Goal: Navigation & Orientation: Go to known website

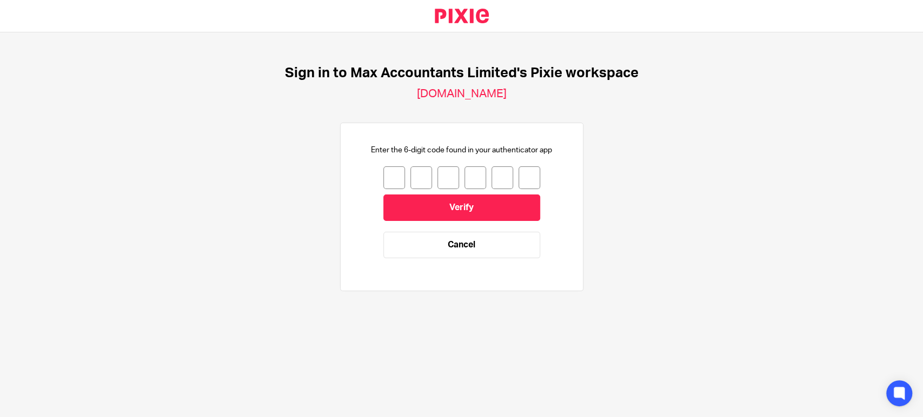
click at [383, 173] on input "number" at bounding box center [394, 178] width 22 height 23
type input "7"
type input "1"
type input "4"
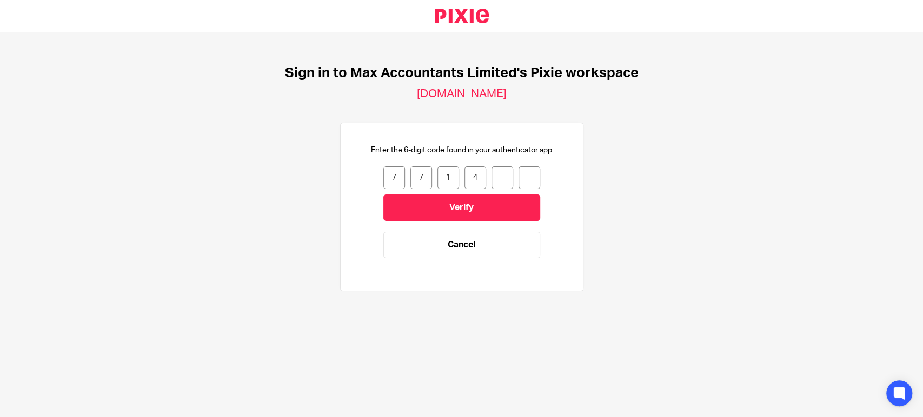
type input "1"
type input "4"
click at [447, 216] on input "Verify" at bounding box center [461, 208] width 157 height 26
